Goal: Find contact information: Find contact information

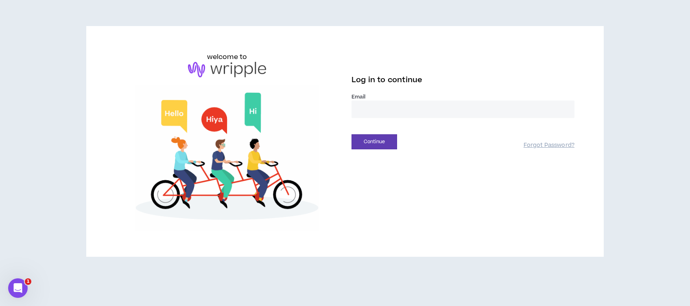
click at [413, 111] on input "email" at bounding box center [462, 108] width 223 height 17
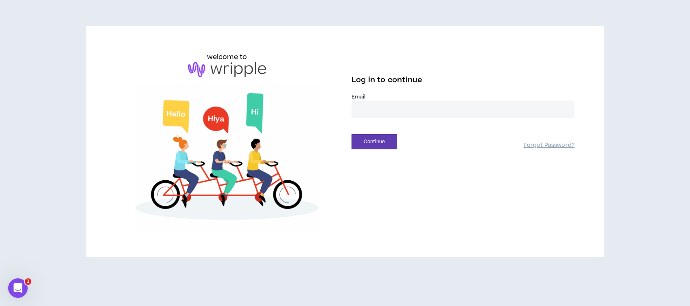
type input "**********"
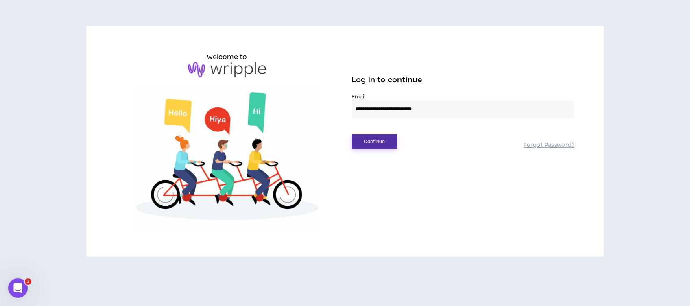
click at [389, 144] on button "Continue" at bounding box center [374, 141] width 46 height 15
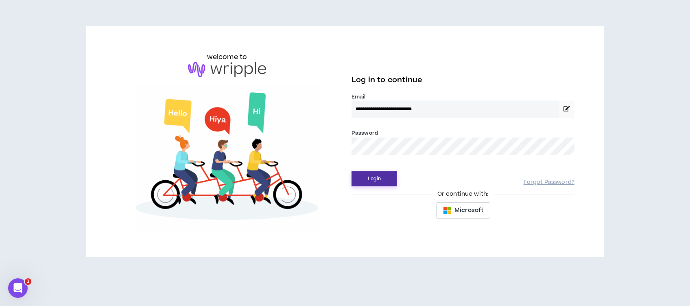
click at [372, 180] on button "Login" at bounding box center [374, 178] width 46 height 15
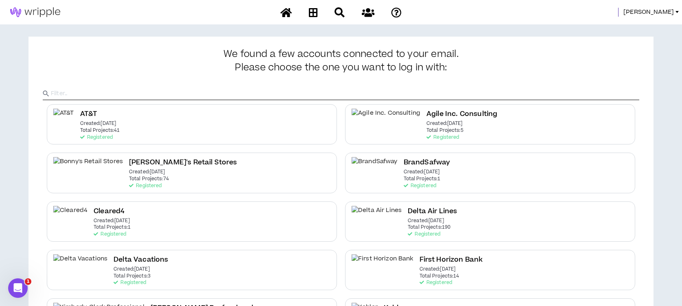
click at [645, 11] on span "Lauren-Bridget" at bounding box center [648, 12] width 50 height 9
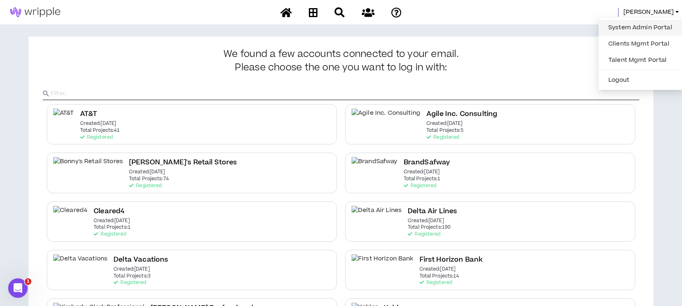
click at [625, 26] on link "System Admin Portal" at bounding box center [640, 28] width 74 height 12
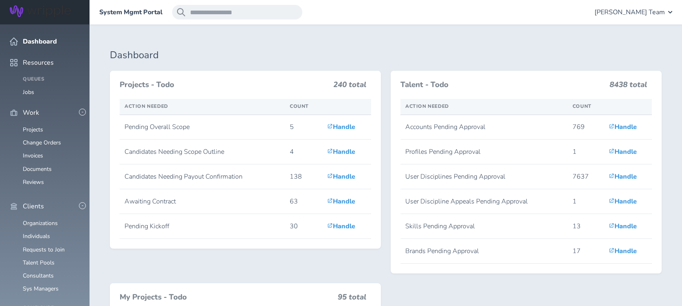
scroll to position [217, 0]
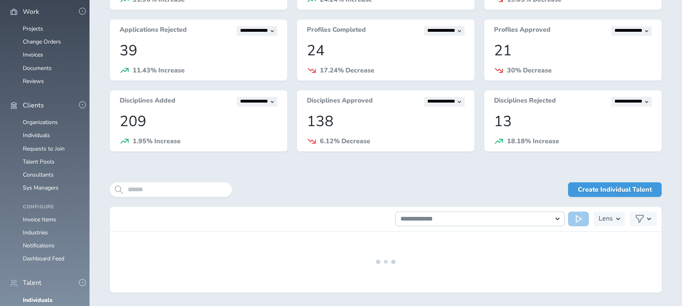
scroll to position [128, 0]
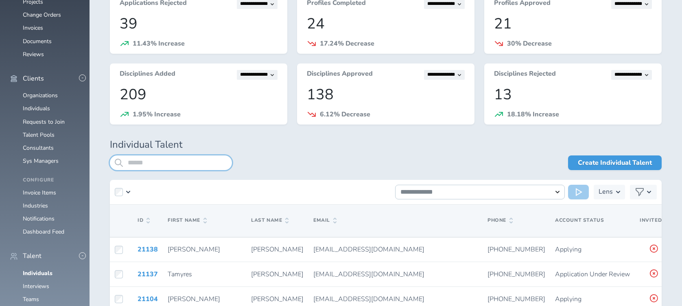
click at [197, 159] on input "search" at bounding box center [171, 162] width 122 height 15
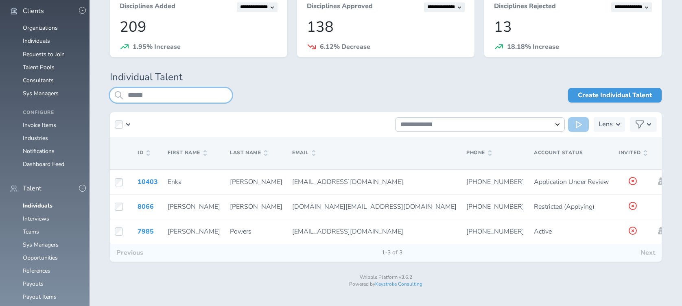
scroll to position [199, 0]
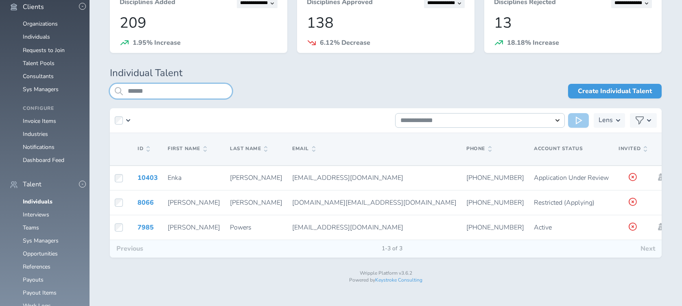
drag, startPoint x: 148, startPoint y: 89, endPoint x: 119, endPoint y: 87, distance: 28.9
click at [119, 87] on div "******" at bounding box center [171, 91] width 122 height 15
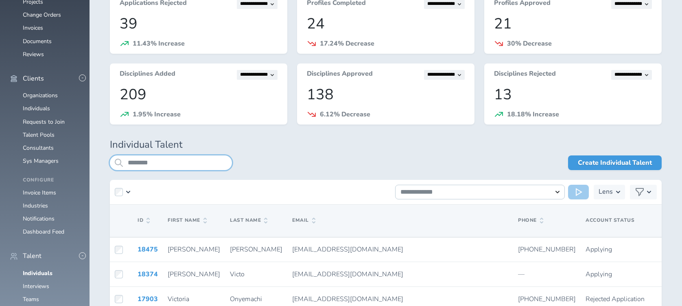
scroll to position [128, 0]
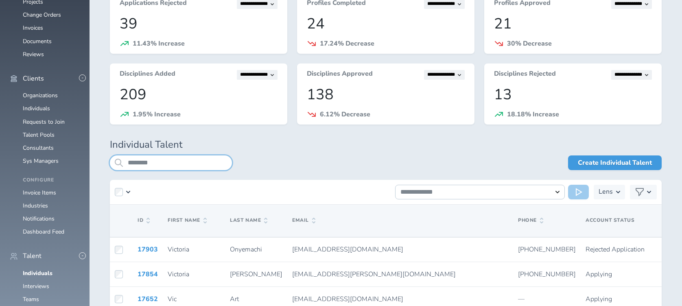
scroll to position [199, 0]
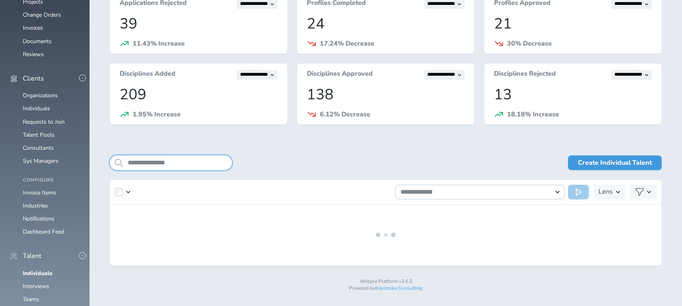
scroll to position [150, 0]
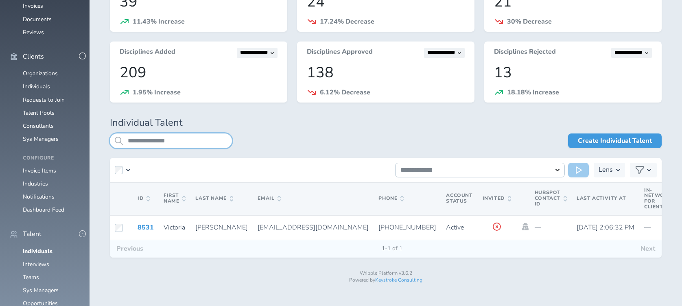
type input "**********"
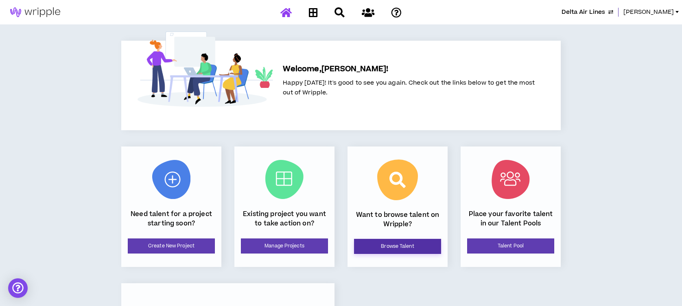
click at [378, 248] on link "Browse Talent" at bounding box center [397, 246] width 87 height 15
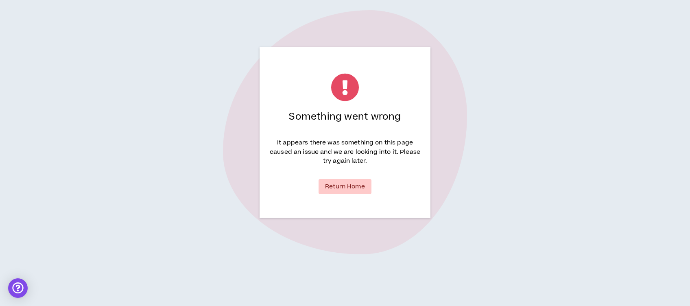
click at [345, 186] on link "Return Home" at bounding box center [344, 186] width 53 height 15
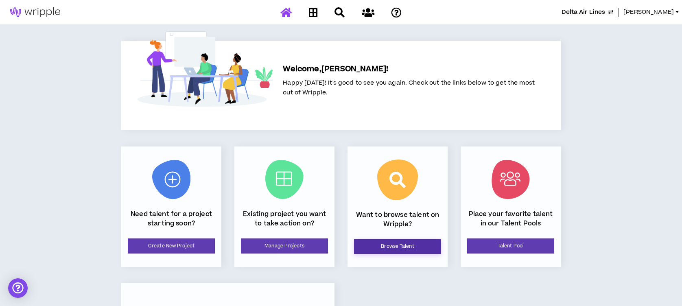
click at [384, 244] on link "Browse Talent" at bounding box center [397, 246] width 87 height 15
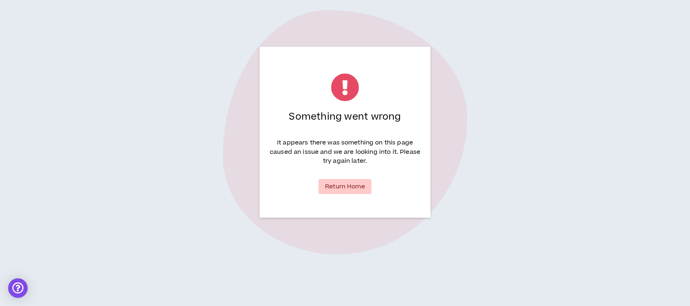
click at [343, 185] on link "Return Home" at bounding box center [344, 186] width 53 height 15
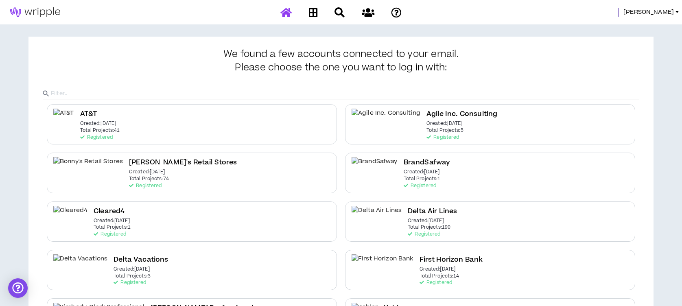
click at [283, 7] on icon at bounding box center [285, 12] width 11 height 10
click at [636, 9] on span "Lauren-Bridget" at bounding box center [648, 12] width 50 height 9
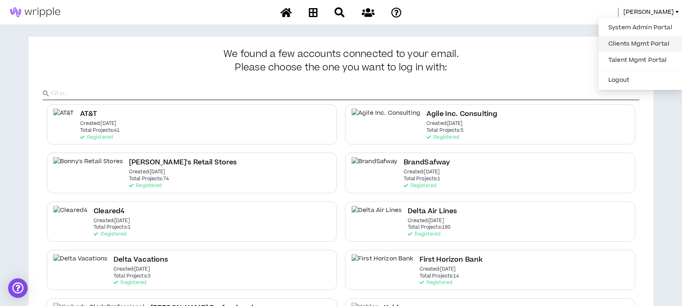
click at [626, 38] on link "Clients Mgmt Portal" at bounding box center [640, 44] width 74 height 12
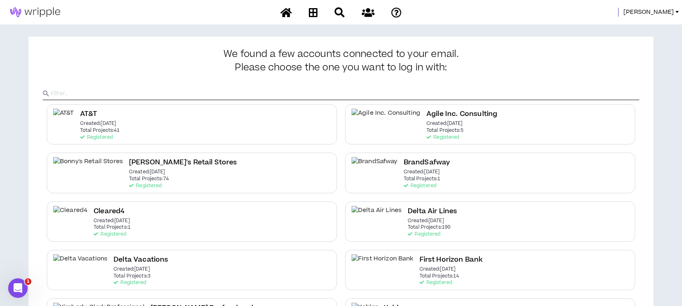
click at [649, 13] on span "Lauren-Bridget" at bounding box center [648, 12] width 50 height 9
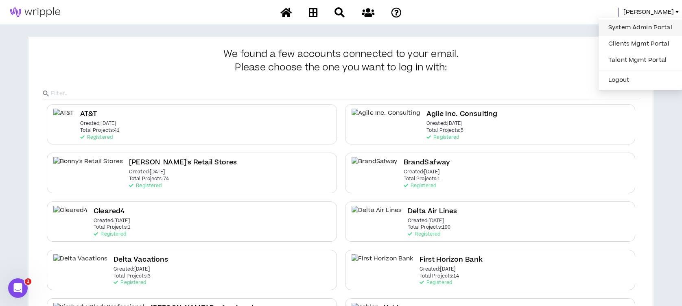
click at [640, 29] on link "System Admin Portal" at bounding box center [640, 28] width 74 height 12
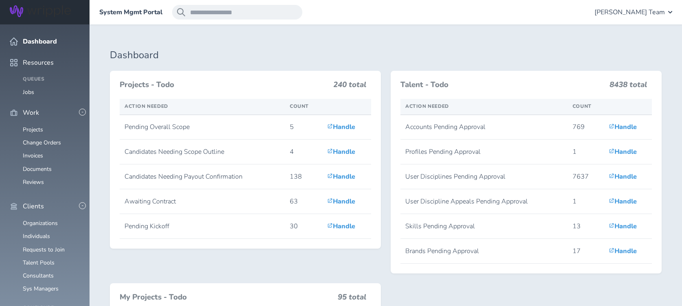
scroll to position [217, 0]
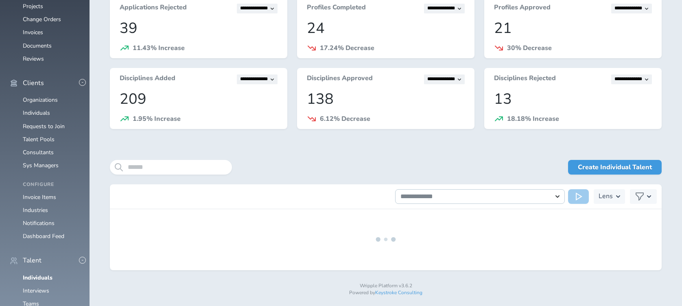
scroll to position [128, 0]
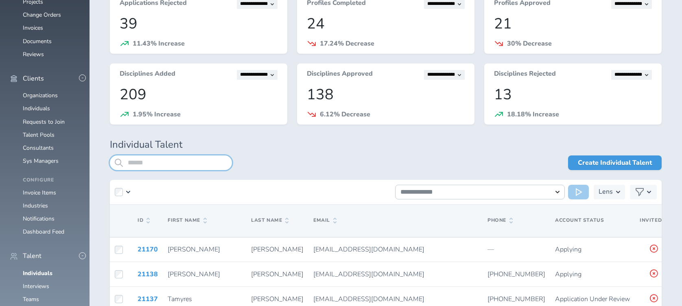
click at [167, 160] on input "search" at bounding box center [171, 162] width 122 height 15
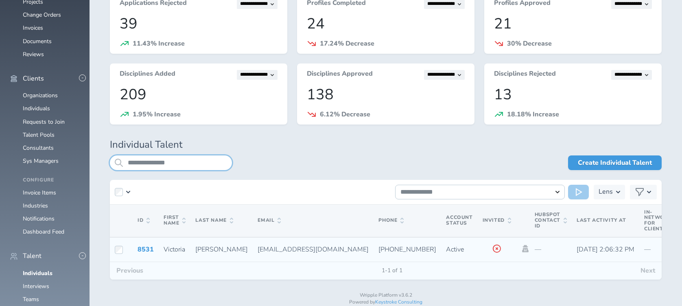
type input "**********"
drag, startPoint x: 281, startPoint y: 248, endPoint x: 224, endPoint y: 246, distance: 57.0
click at [253, 246] on td "[EMAIL_ADDRESS][DOMAIN_NAME]" at bounding box center [313, 249] width 121 height 25
drag, startPoint x: 224, startPoint y: 246, endPoint x: 231, endPoint y: 247, distance: 6.2
copy span "[EMAIL_ADDRESS][DOMAIN_NAME]"
